Goal: Task Accomplishment & Management: Manage account settings

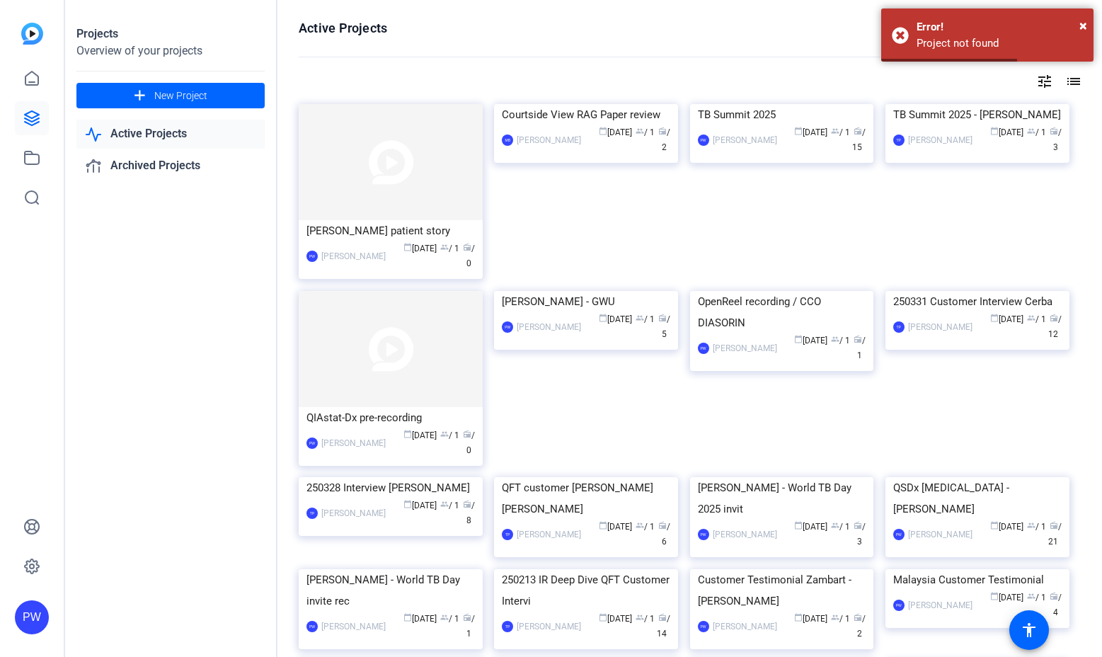
click at [171, 129] on link "Active Projects" at bounding box center [170, 134] width 188 height 29
click at [818, 155] on div "calendar_today [DATE] group / 1 radio / 15" at bounding box center [825, 140] width 82 height 30
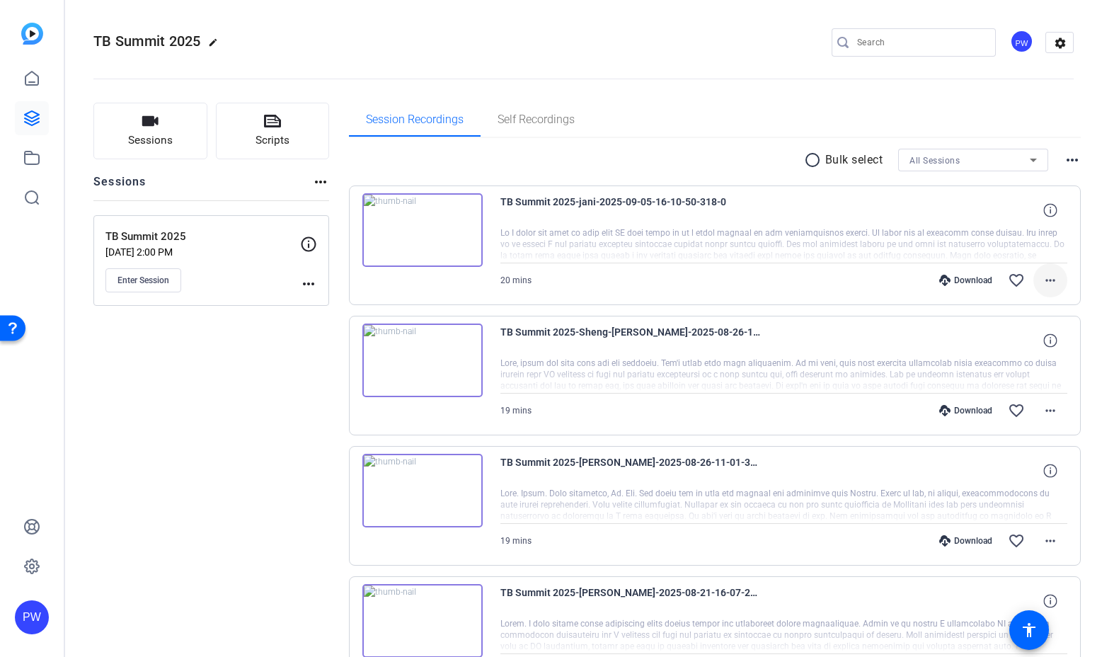
click at [1045, 283] on mat-icon "more_horiz" at bounding box center [1050, 280] width 17 height 17
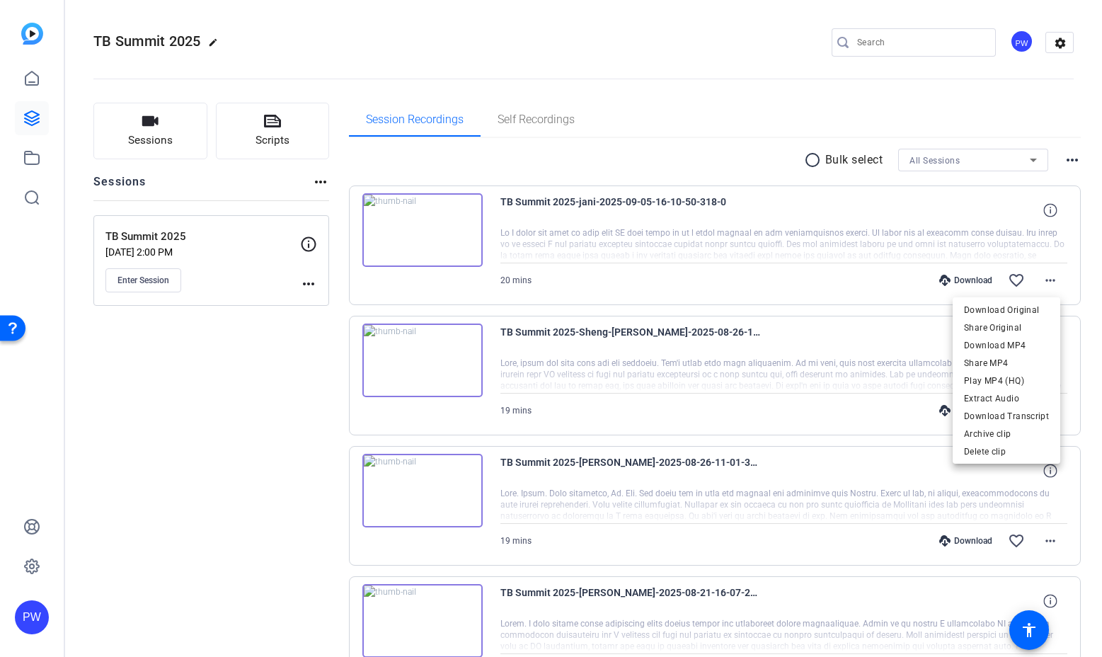
click at [357, 350] on div at bounding box center [551, 328] width 1102 height 657
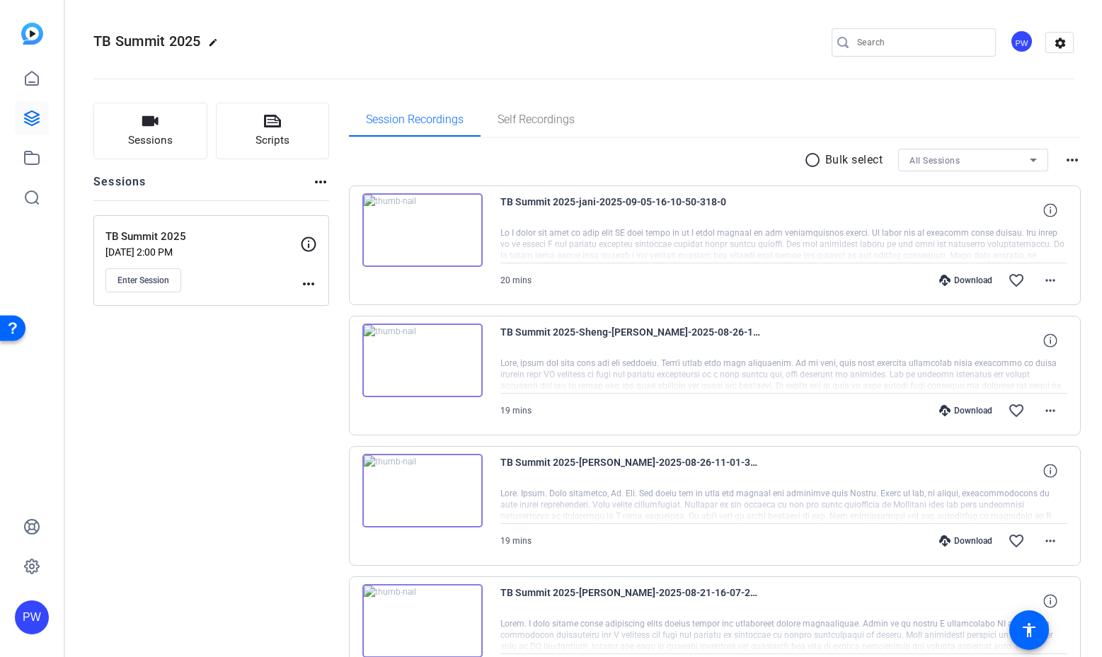
click at [306, 285] on mat-icon "more_horiz" at bounding box center [308, 283] width 17 height 17
click at [1045, 50] on div at bounding box center [551, 328] width 1102 height 657
click at [1055, 50] on mat-icon "settings" at bounding box center [1060, 43] width 28 height 21
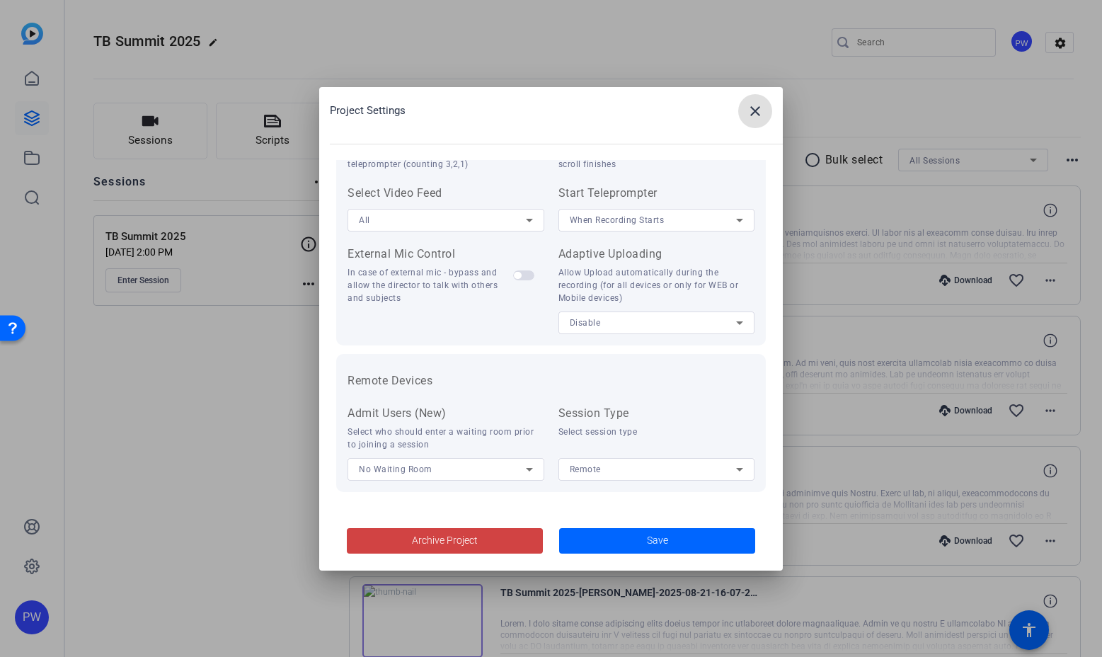
scroll to position [292, 0]
click at [757, 105] on mat-icon "close" at bounding box center [755, 111] width 17 height 17
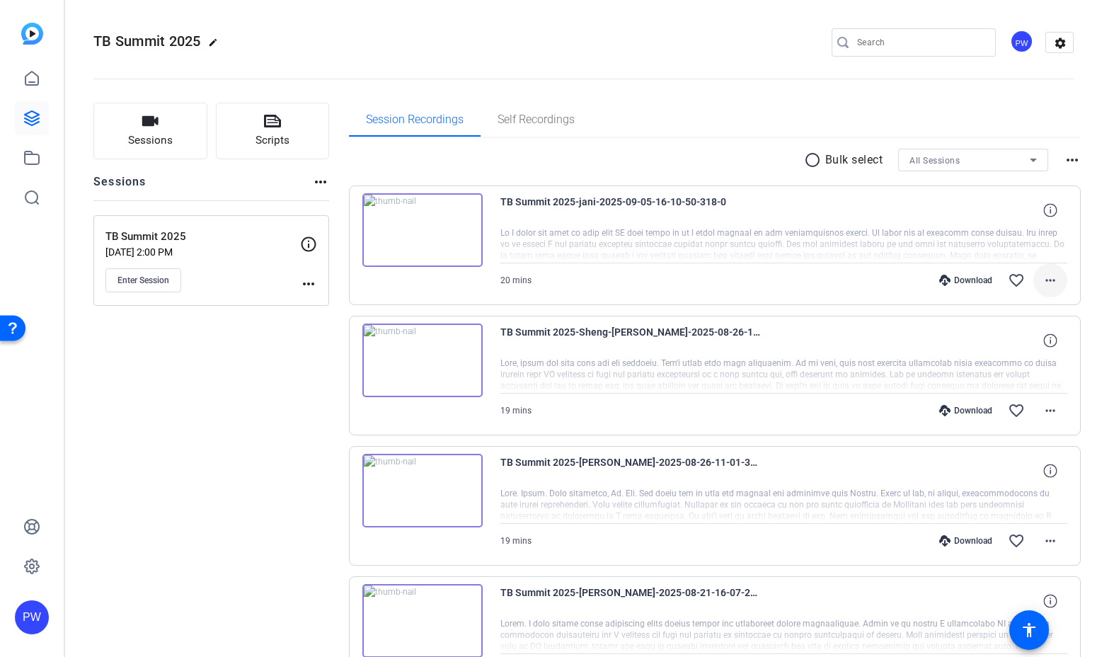
click at [1050, 274] on mat-icon "more_horiz" at bounding box center [1050, 280] width 17 height 17
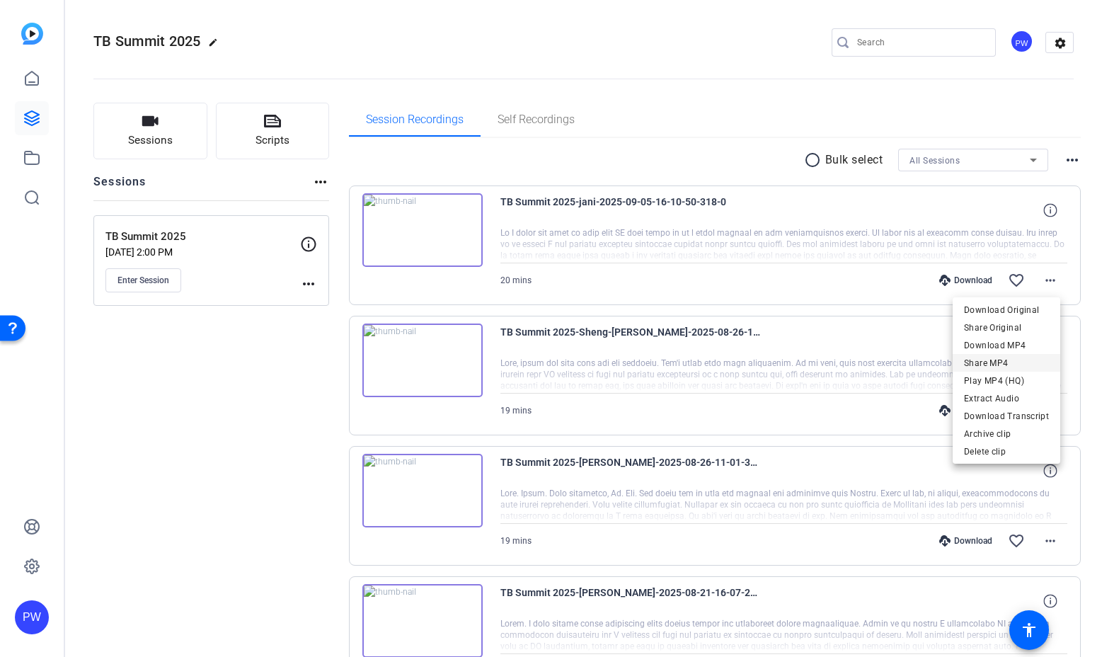
click at [1018, 358] on span "Share MP4" at bounding box center [1006, 363] width 85 height 17
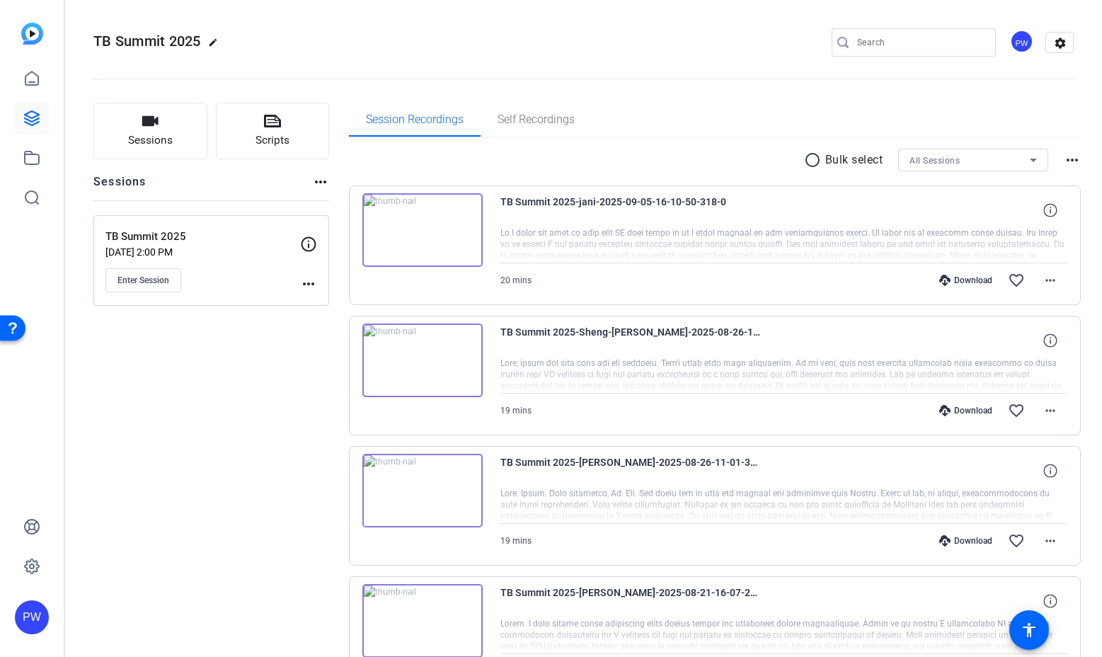
click at [310, 243] on icon at bounding box center [308, 244] width 17 height 17
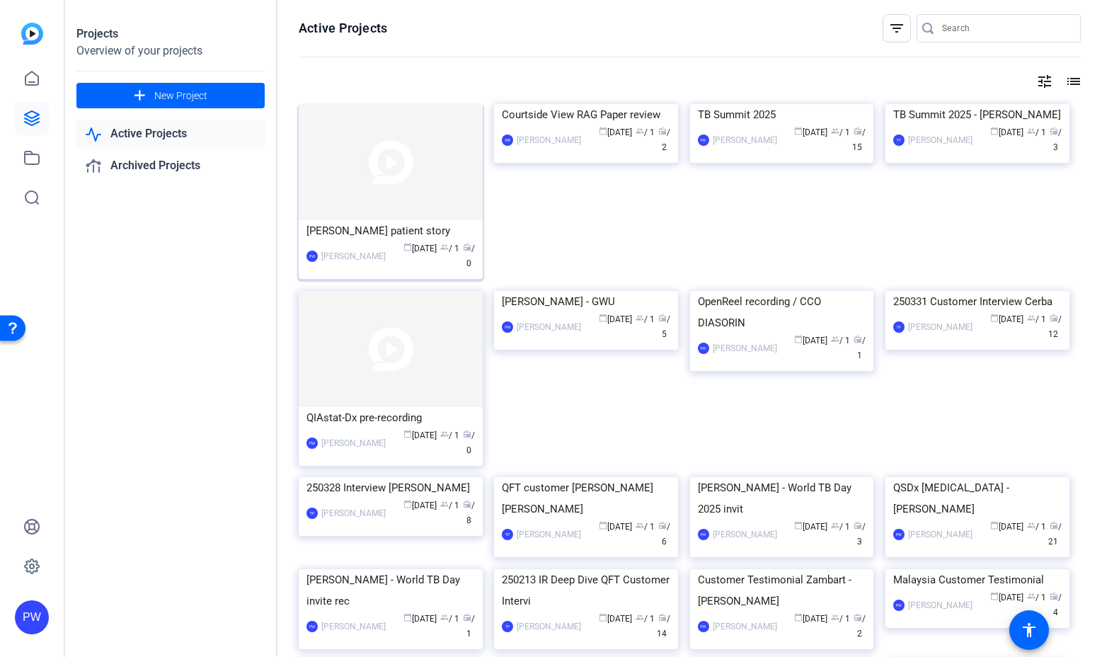
click at [432, 183] on img at bounding box center [391, 162] width 184 height 116
click at [729, 104] on img at bounding box center [782, 104] width 184 height 0
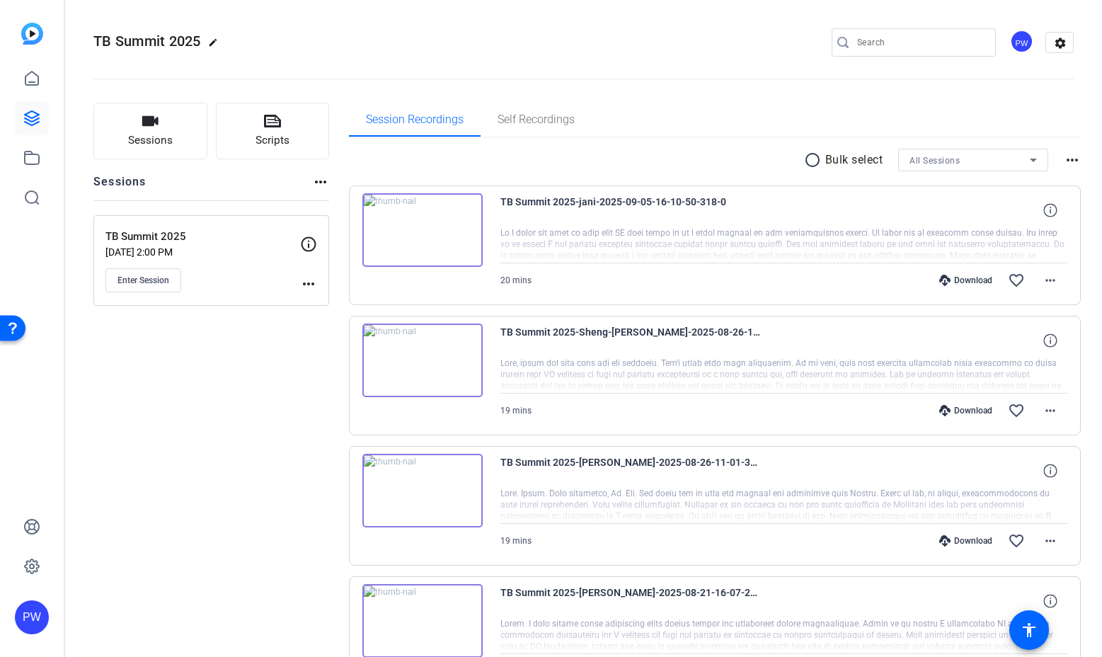
click at [319, 185] on mat-icon "more_horiz" at bounding box center [320, 181] width 17 height 17
click at [1066, 165] on div at bounding box center [551, 328] width 1102 height 657
click at [1067, 159] on mat-icon "more_horiz" at bounding box center [1072, 159] width 17 height 17
click at [1048, 98] on div at bounding box center [551, 328] width 1102 height 657
click at [1055, 42] on mat-icon "settings" at bounding box center [1060, 43] width 28 height 21
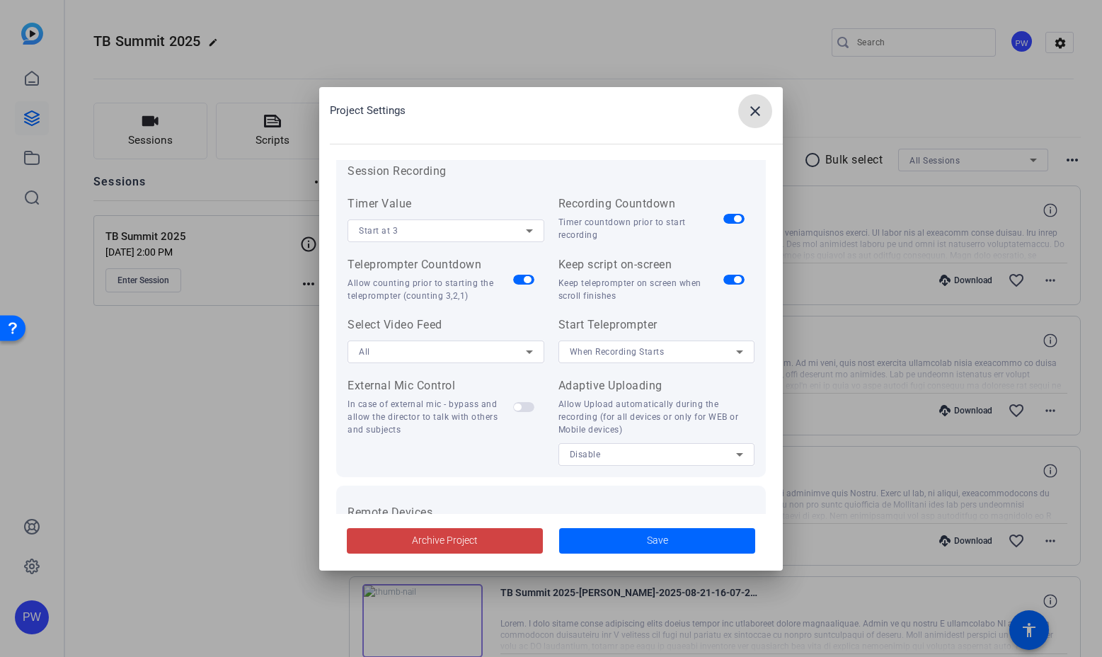
scroll to position [212, 0]
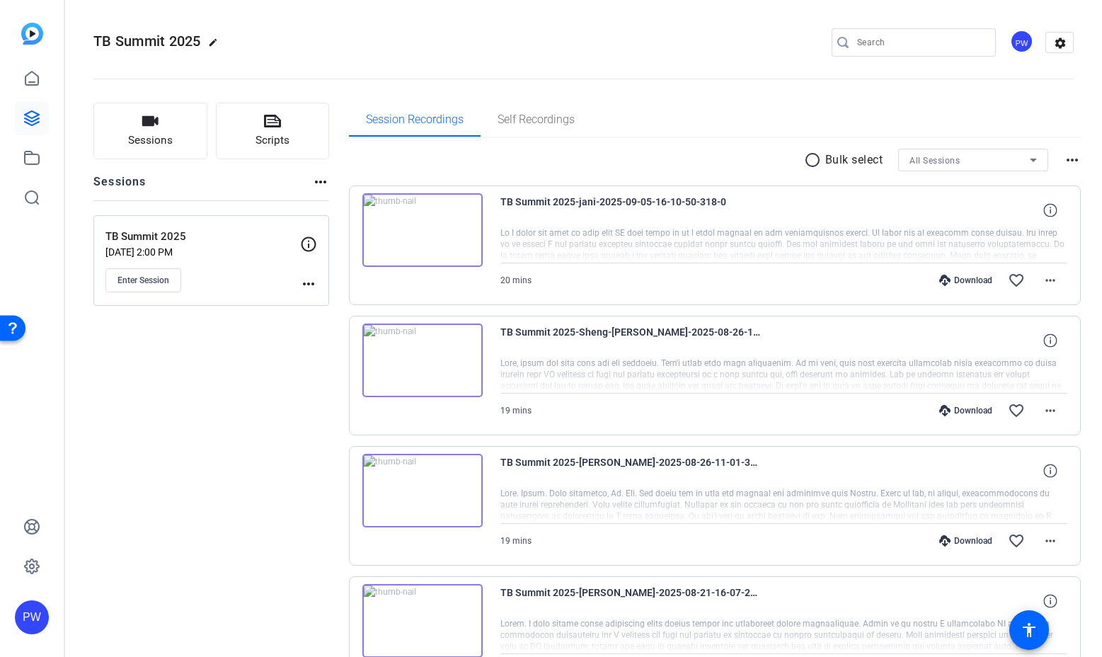
click at [315, 283] on mat-icon "more_horiz" at bounding box center [308, 283] width 17 height 17
click at [335, 300] on span "Edit Session" at bounding box center [343, 304] width 64 height 17
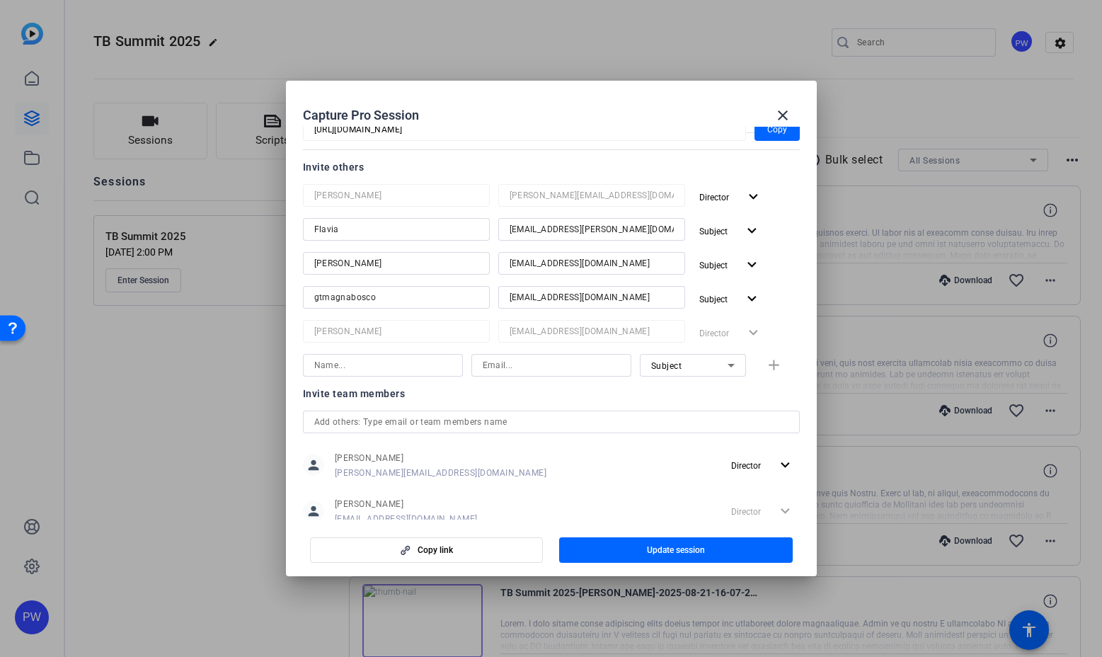
scroll to position [200, 0]
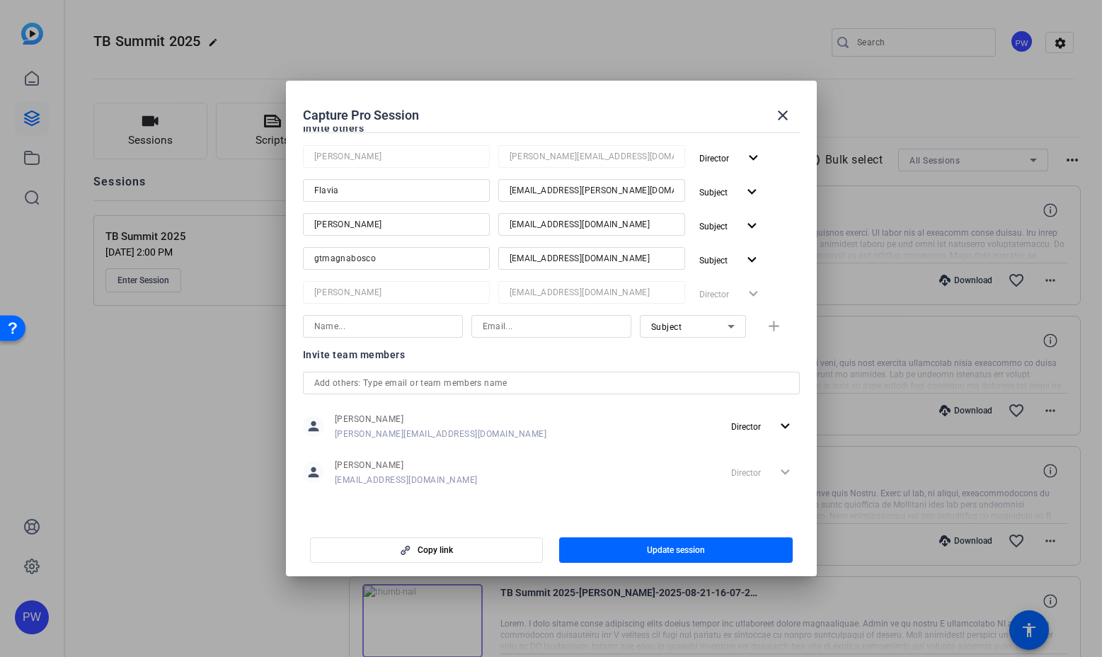
click at [383, 384] on input "text" at bounding box center [551, 382] width 474 height 17
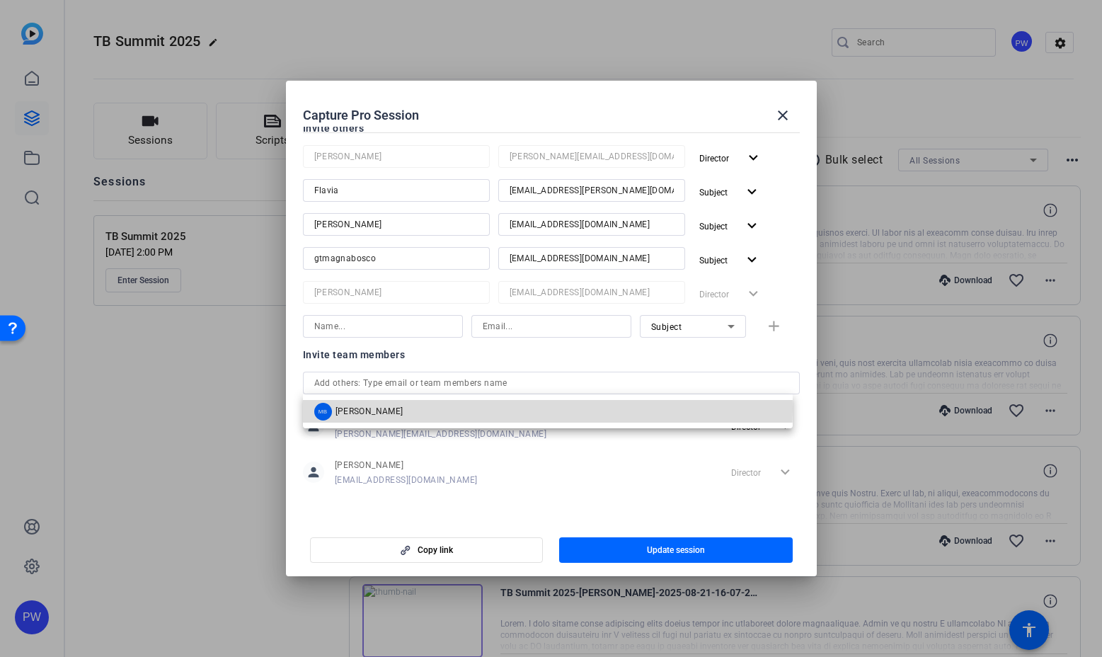
click at [399, 408] on mat-option "MB [PERSON_NAME]" at bounding box center [548, 411] width 490 height 23
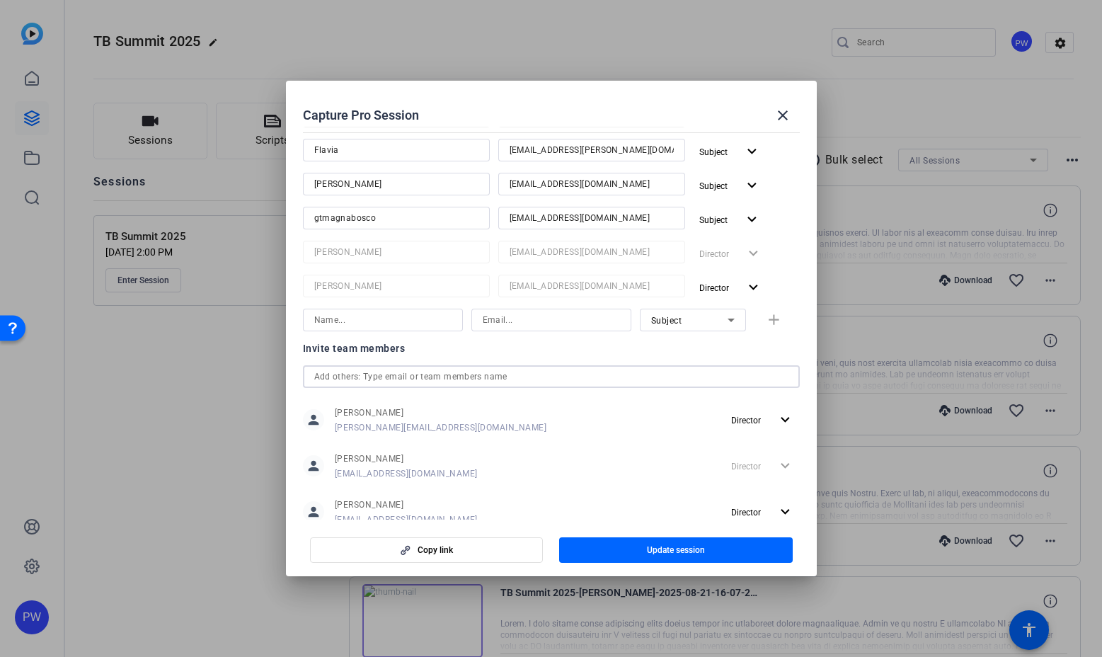
scroll to position [280, 0]
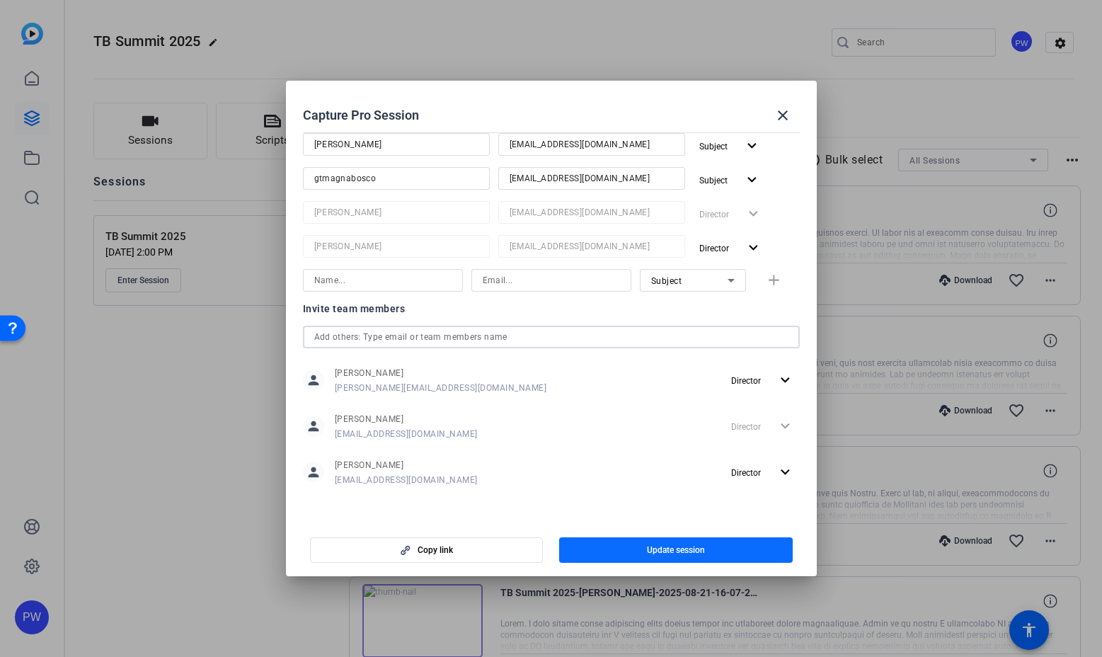
click at [609, 551] on span "button" at bounding box center [676, 550] width 234 height 34
